Goal: Task Accomplishment & Management: Manage account settings

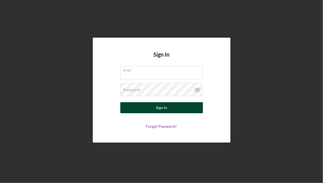
type input "[PERSON_NAME][EMAIL_ADDRESS][DOMAIN_NAME]"
click at [195, 106] on button "Sign In" at bounding box center [161, 107] width 83 height 11
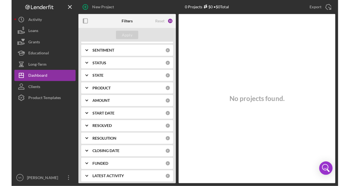
scroll to position [89, 0]
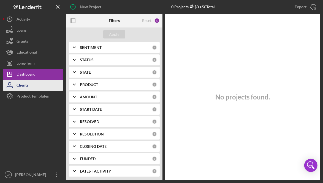
click at [45, 86] on button "Clients" at bounding box center [33, 85] width 61 height 11
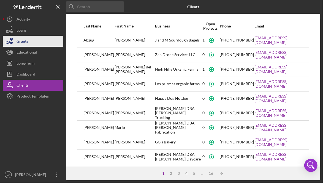
click at [30, 42] on button "Grants" at bounding box center [33, 41] width 61 height 11
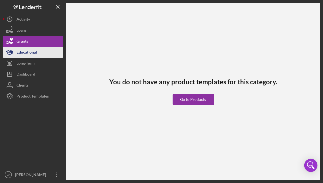
click at [34, 54] on div "Educational" at bounding box center [27, 53] width 20 height 12
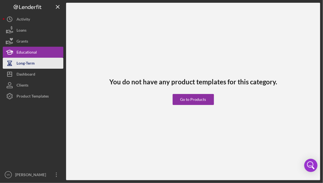
click at [40, 65] on button "Long-Term" at bounding box center [33, 63] width 61 height 11
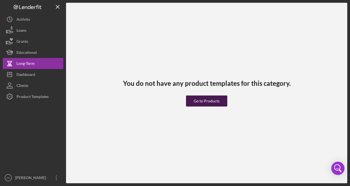
click at [212, 105] on div "Go to Products" at bounding box center [207, 100] width 26 height 11
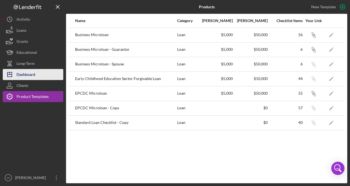
click at [29, 72] on div "Dashboard" at bounding box center [26, 75] width 19 height 12
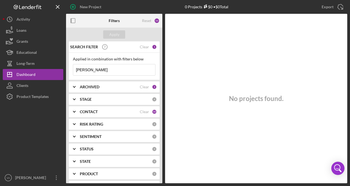
drag, startPoint x: 111, startPoint y: 77, endPoint x: 80, endPoint y: 70, distance: 31.5
click at [80, 70] on div "Applied in combination with filters below [PERSON_NAME] Icon/Menu Close" at bounding box center [114, 66] width 91 height 27
click at [103, 67] on input "[PERSON_NAME]" at bounding box center [114, 69] width 82 height 11
type input "A"
type input "C"
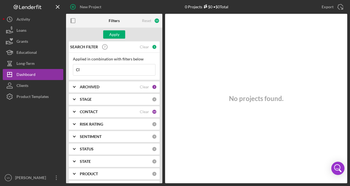
type input "C"
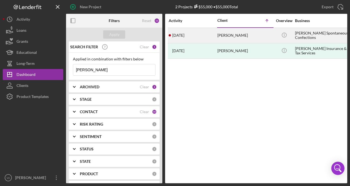
type input "[PERSON_NAME]"
click at [259, 33] on div "[PERSON_NAME]" at bounding box center [244, 35] width 55 height 15
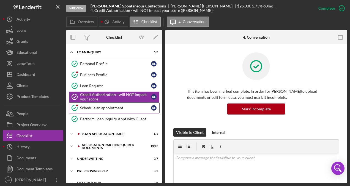
click at [125, 108] on div "Schedule an appointment" at bounding box center [115, 107] width 71 height 4
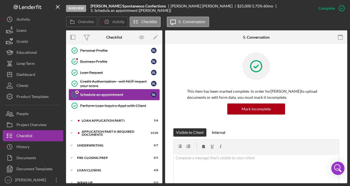
scroll to position [20, 0]
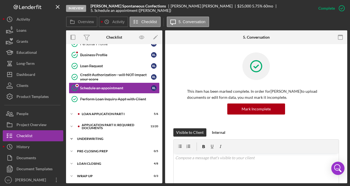
click at [102, 135] on div "Icon/Expander Underwriting 0 / 7" at bounding box center [114, 138] width 96 height 11
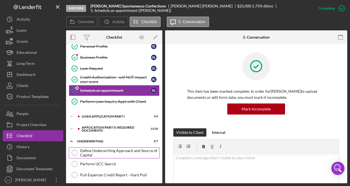
scroll to position [0, 0]
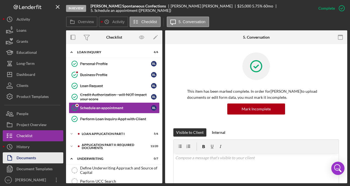
click at [34, 157] on div "Documents" at bounding box center [27, 158] width 20 height 12
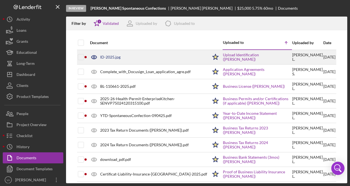
click at [139, 61] on div "ID-2025.jpg" at bounding box center [147, 57] width 121 height 14
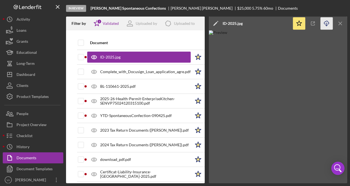
click at [323, 24] on icon "button" at bounding box center [326, 22] width 5 height 3
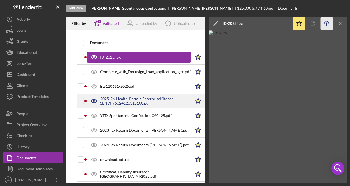
click at [124, 96] on div "2025-26-Health-Permit-EnterpriseKitchen-SENVP75024120315100.pdf" at bounding box center [145, 100] width 91 height 9
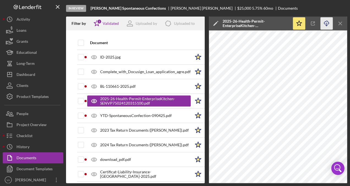
click at [323, 21] on icon "Icon/Download" at bounding box center [327, 23] width 12 height 12
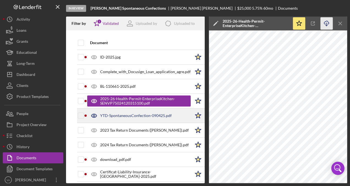
click at [127, 113] on div "YTD-SpontaneousConfection-090425.pdf" at bounding box center [136, 115] width 72 height 4
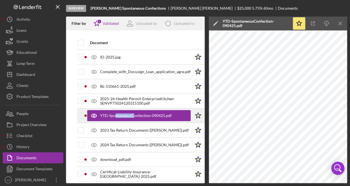
drag, startPoint x: 115, startPoint y: 113, endPoint x: 133, endPoint y: 117, distance: 18.4
click at [133, 117] on div "YTD-SpontaneousConfection-090425.pdf" at bounding box center [139, 115] width 104 height 11
click at [323, 22] on icon "Icon/Download" at bounding box center [327, 23] width 12 height 12
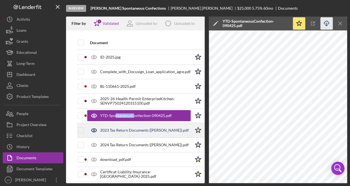
click at [145, 127] on div "2023 Tax Return Documents ([PERSON_NAME]).pdf" at bounding box center [139, 130] width 104 height 14
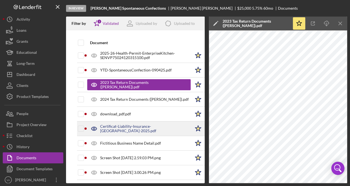
scroll to position [51, 0]
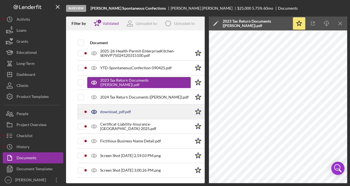
click at [124, 113] on div "download_pdf.pdf" at bounding box center [139, 112] width 104 height 14
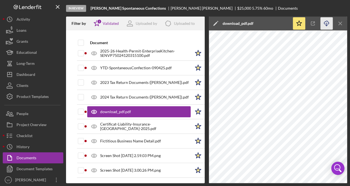
click at [323, 24] on icon "Icon/Download" at bounding box center [327, 23] width 12 height 12
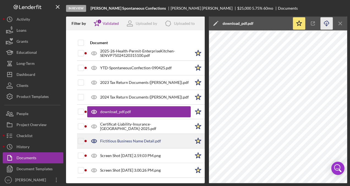
click at [136, 138] on div "Fictitious Business Name Detail.pdf" at bounding box center [130, 140] width 61 height 4
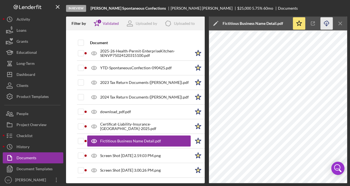
click at [323, 22] on icon "Icon/Download" at bounding box center [327, 23] width 12 height 12
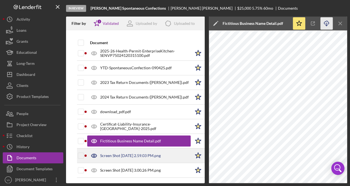
click at [142, 153] on div "Screen Shot [DATE] 2.59.03 PM.png" at bounding box center [130, 155] width 61 height 4
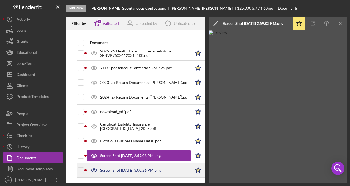
click at [138, 168] on div "Screen Shot [DATE] 3.00.26 PM.png" at bounding box center [130, 170] width 61 height 4
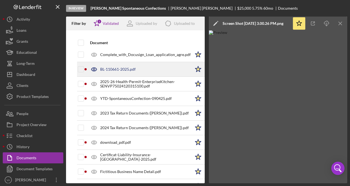
scroll to position [0, 0]
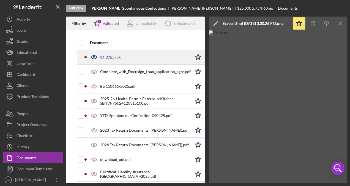
click at [114, 61] on div "ID-2025.jpg" at bounding box center [139, 57] width 104 height 14
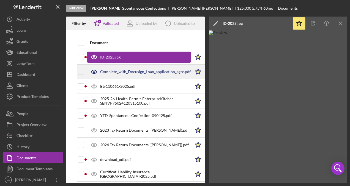
click at [119, 70] on div "Complete_with_Docusign_Loan_application_agre.pdf" at bounding box center [145, 71] width 91 height 4
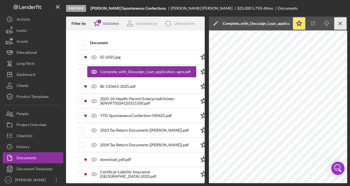
click at [323, 22] on icon "Icon/Menu Close" at bounding box center [341, 23] width 12 height 12
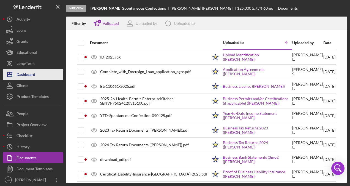
drag, startPoint x: 11, startPoint y: 73, endPoint x: 12, endPoint y: 77, distance: 3.4
click at [11, 73] on icon "Icon/Dashboard" at bounding box center [10, 74] width 14 height 14
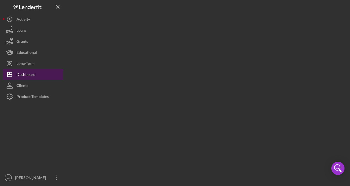
click at [15, 79] on icon "Icon/Dashboard" at bounding box center [10, 74] width 14 height 14
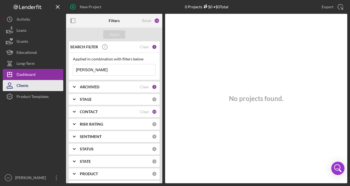
click at [17, 81] on div "Clients" at bounding box center [23, 86] width 12 height 12
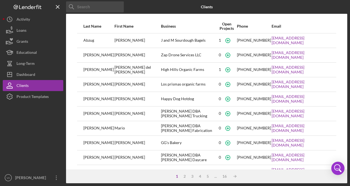
click at [91, 10] on input at bounding box center [95, 6] width 58 height 11
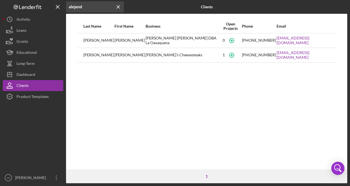
type input "alejand"
click at [209, 64] on div "Last Name First Name Business Open Projects Phone Email [PERSON_NAME] [PERSON_N…" at bounding box center [206, 94] width 281 height 150
drag, startPoint x: 209, startPoint y: 64, endPoint x: 158, endPoint y: 58, distance: 51.0
click at [158, 58] on div "[PERSON_NAME]'s Cheesesteaks" at bounding box center [183, 55] width 74 height 14
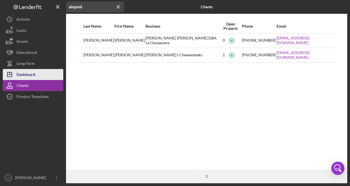
click at [34, 71] on div "Dashboard" at bounding box center [26, 75] width 19 height 12
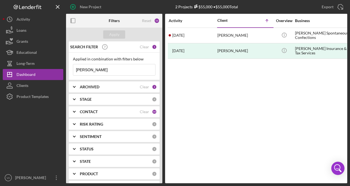
click at [97, 71] on input "[PERSON_NAME]" at bounding box center [114, 69] width 82 height 11
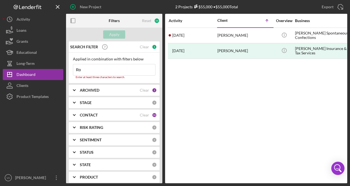
type input "R"
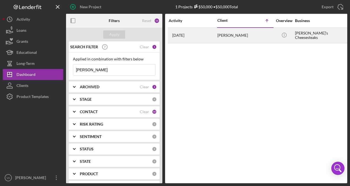
type input "[PERSON_NAME]"
click at [237, 37] on div "[PERSON_NAME]" at bounding box center [244, 35] width 55 height 15
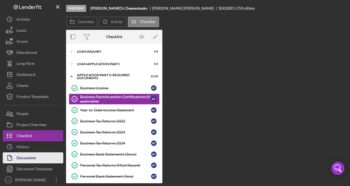
click at [31, 158] on div "Documents" at bounding box center [27, 158] width 20 height 12
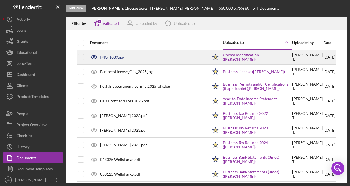
click at [154, 57] on div "IMG_1889.jpg" at bounding box center [147, 57] width 121 height 14
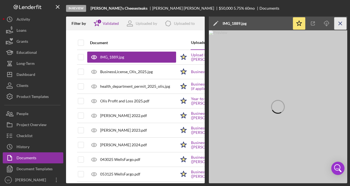
click at [323, 22] on icon "Icon/Menu Close" at bounding box center [341, 23] width 12 height 12
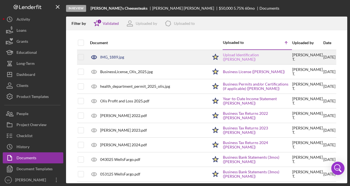
click at [251, 59] on link "Upload Identification ([PERSON_NAME])" at bounding box center [257, 57] width 69 height 9
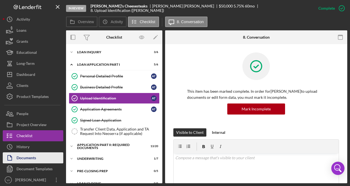
click at [26, 162] on div "Documents" at bounding box center [27, 158] width 20 height 12
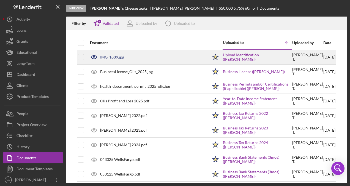
click at [148, 55] on div "IMG_1889.jpg" at bounding box center [147, 57] width 121 height 14
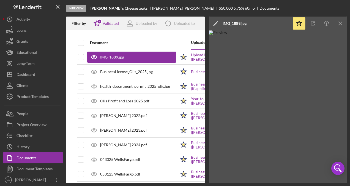
click at [71, 45] on div "Document Uploaded to Icon/Table Sort Arrow Uploaded by Date IMG_1889.jpg Icon/S…" at bounding box center [135, 109] width 139 height 147
click at [81, 45] on input "checkbox" at bounding box center [81, 43] width 6 height 6
checkbox input "true"
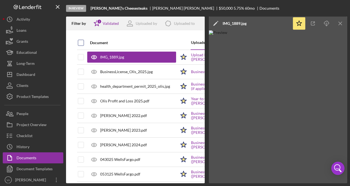
checkbox input "true"
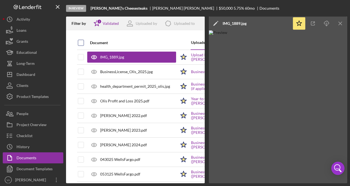
checkbox input "true"
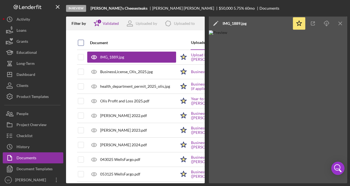
checkbox input "true"
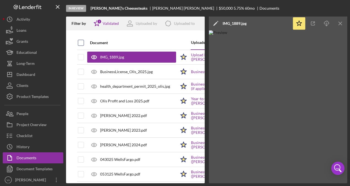
checkbox input "true"
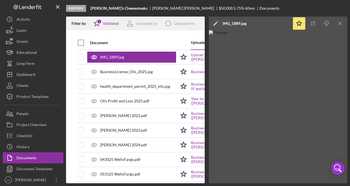
checkbox input "true"
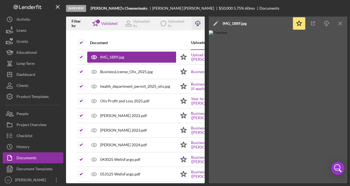
click at [198, 22] on icon "Icon/Download" at bounding box center [198, 23] width 12 height 12
click at [323, 23] on icon "Icon/Menu Close" at bounding box center [341, 23] width 12 height 12
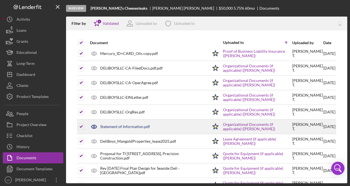
scroll to position [236, 0]
